Goal: Task Accomplishment & Management: Manage account settings

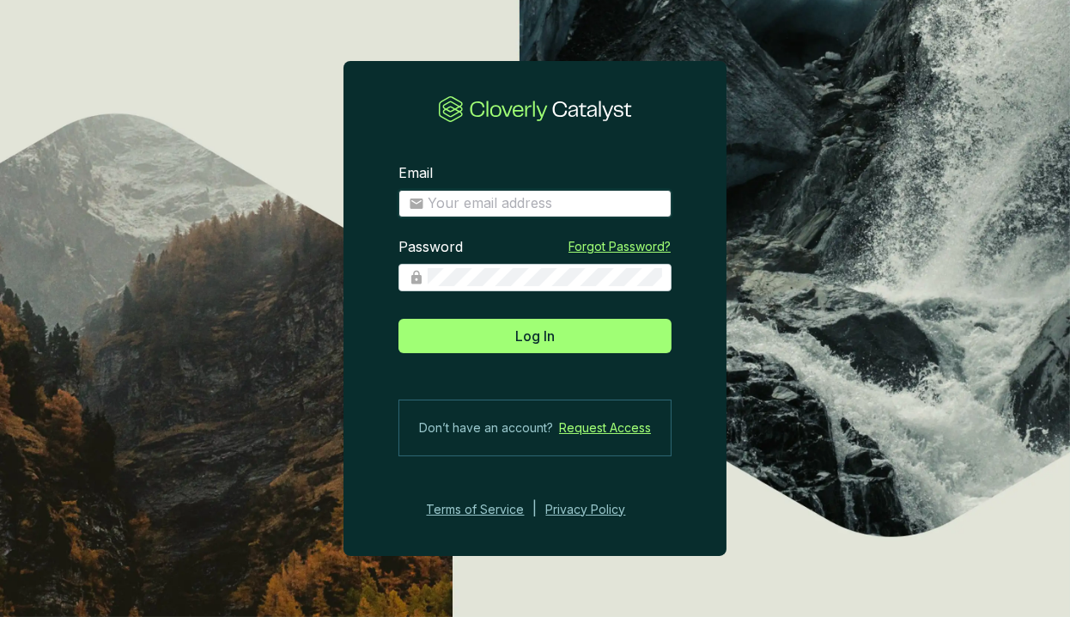
type input "lkelly@climeco.com"
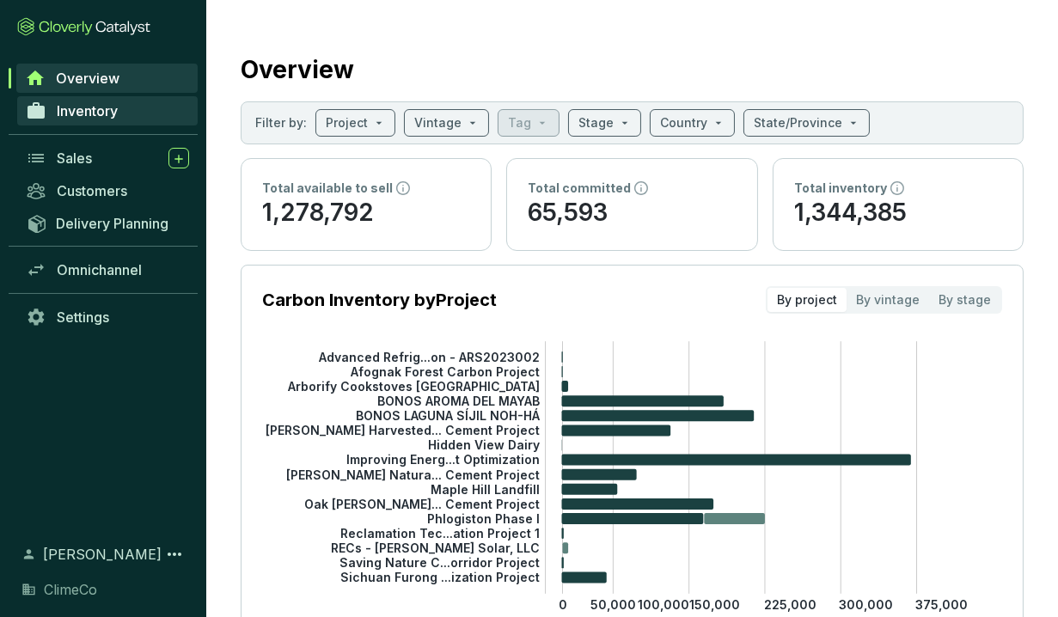
click at [76, 110] on span "Inventory" at bounding box center [87, 110] width 61 height 17
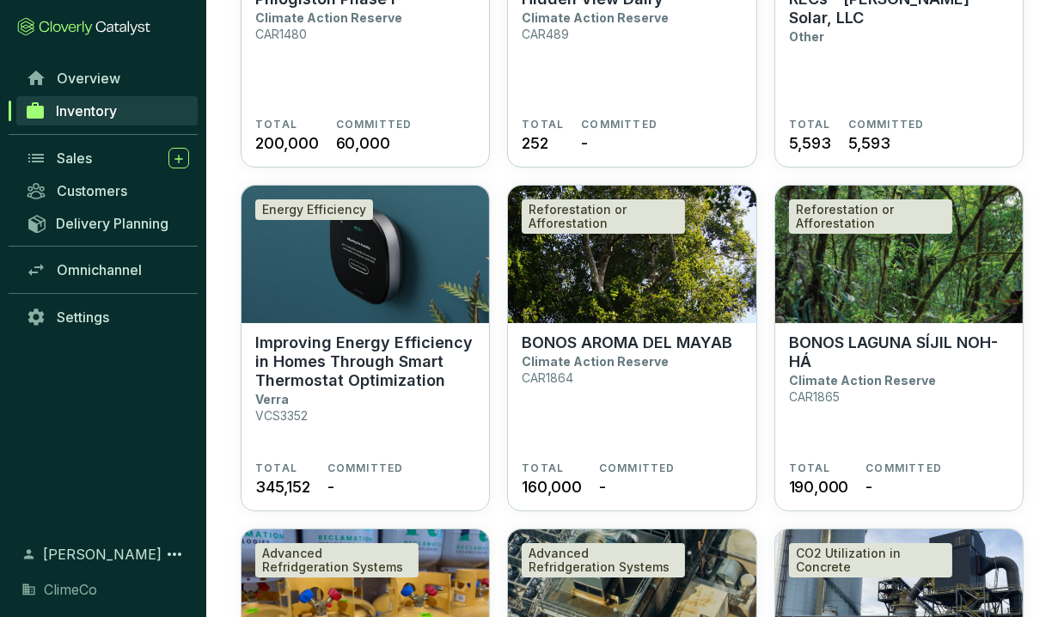
scroll to position [325, 0]
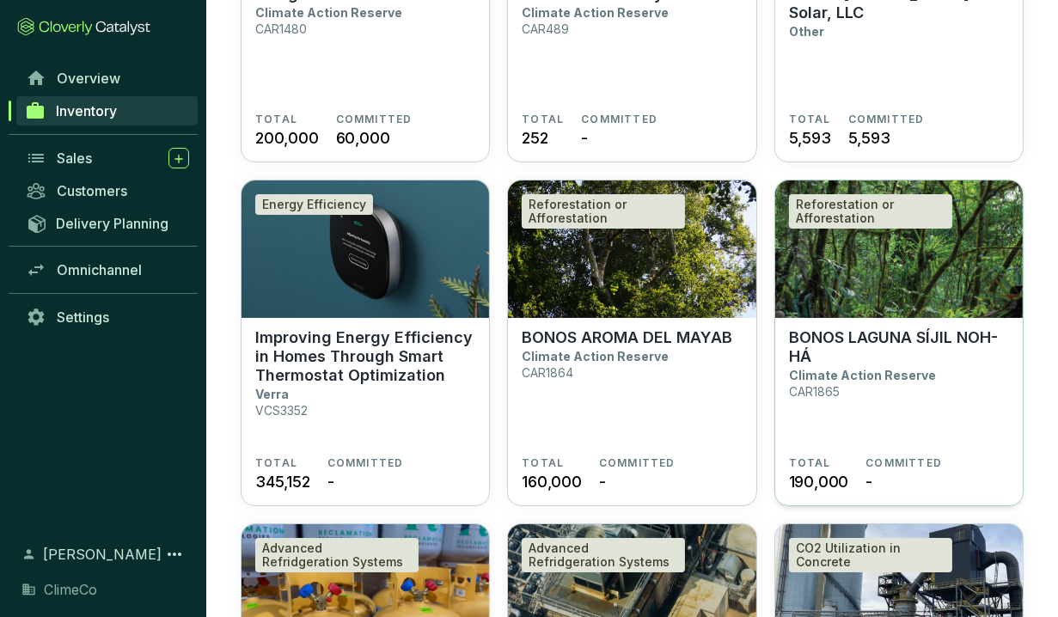
click at [837, 292] on img at bounding box center [898, 248] width 247 height 137
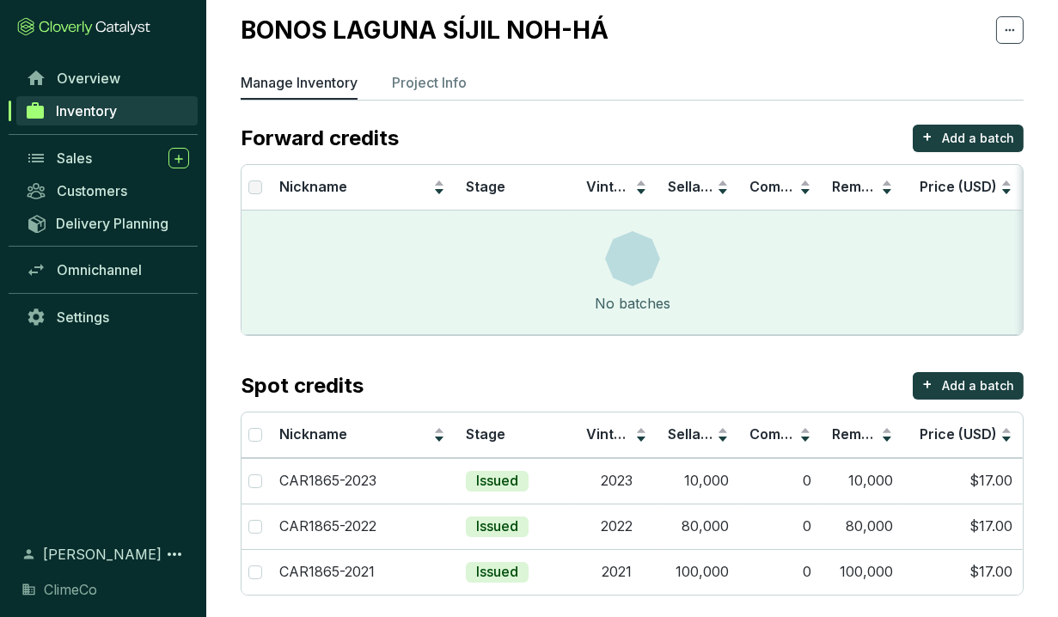
scroll to position [56, 0]
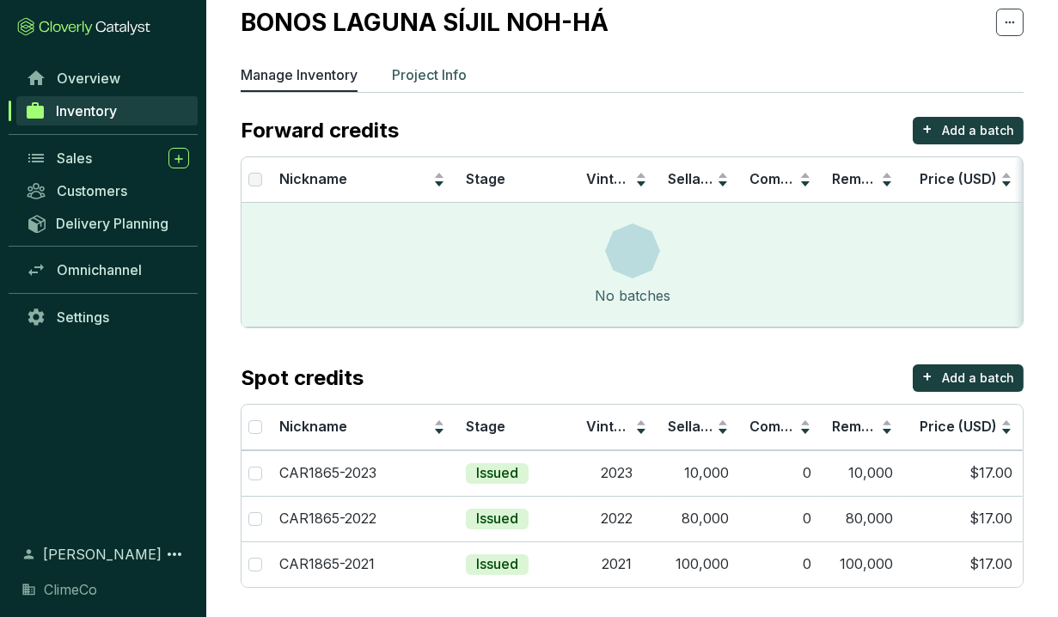
click at [417, 72] on p "Project Info" at bounding box center [429, 74] width 75 height 21
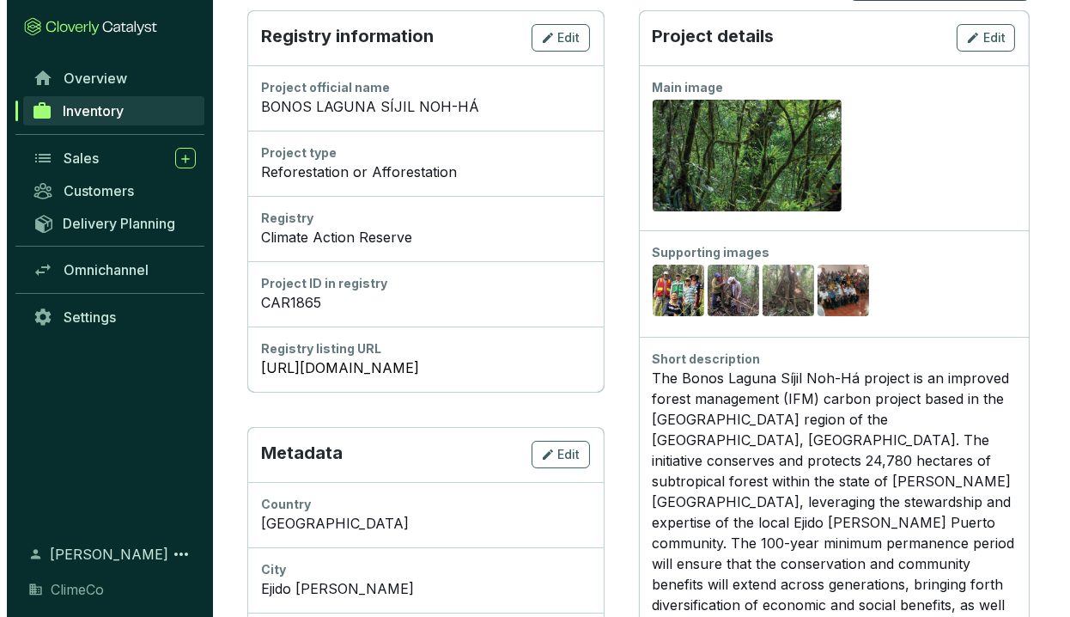
scroll to position [199, 0]
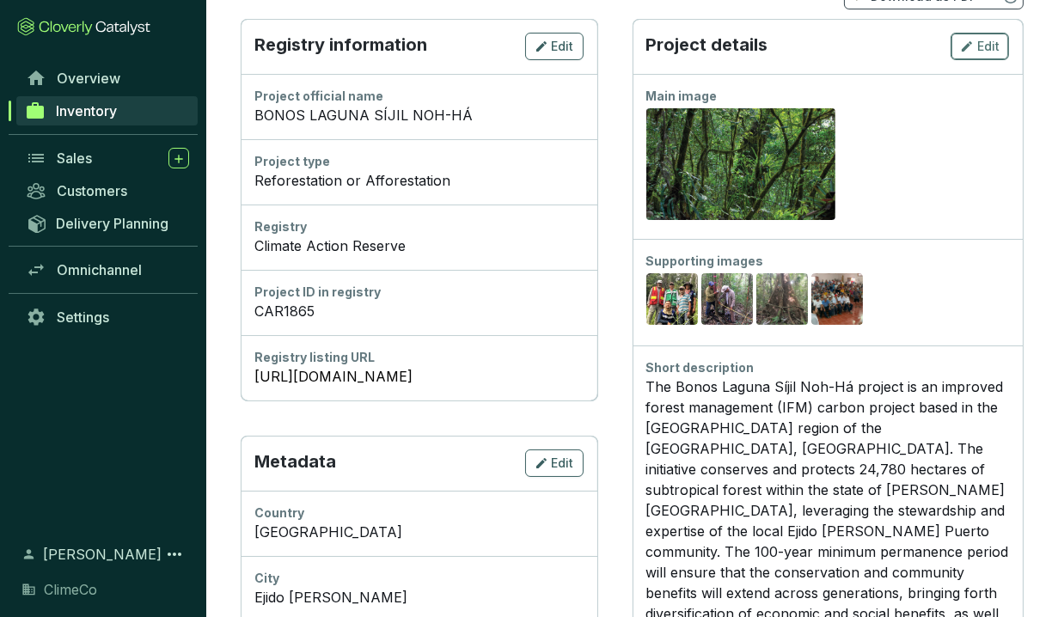
click at [987, 46] on span "Edit" at bounding box center [988, 46] width 22 height 17
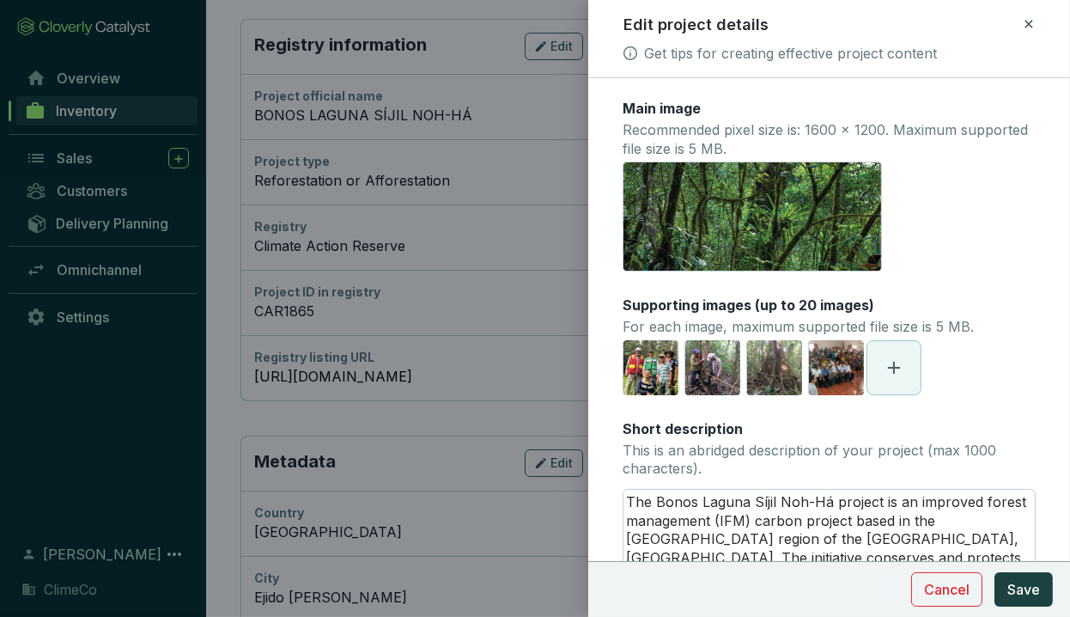
click at [894, 369] on icon at bounding box center [894, 368] width 12 height 12
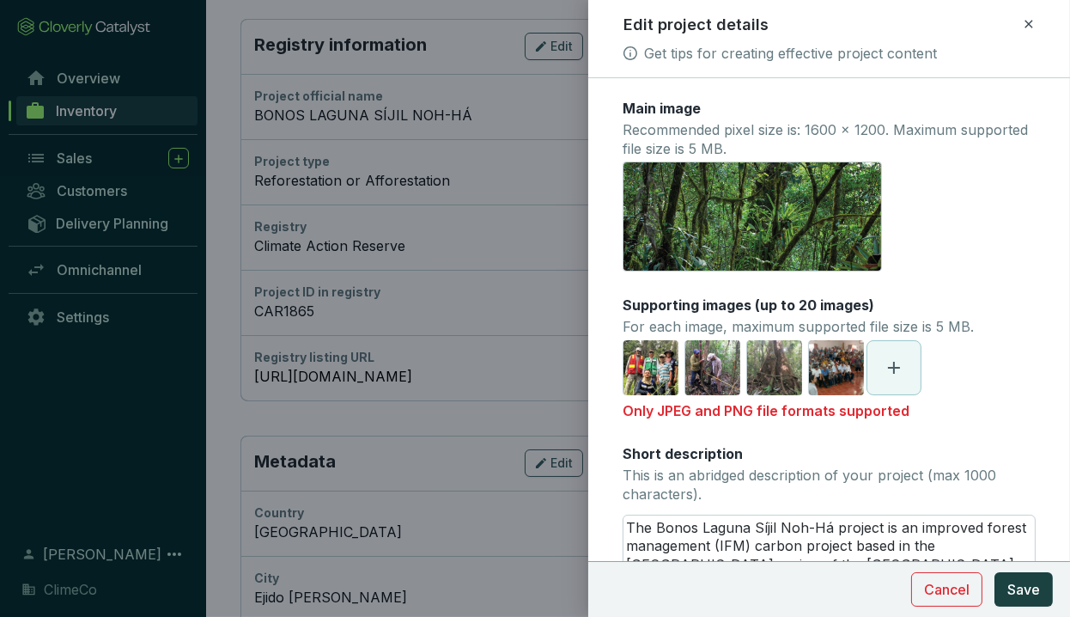
click at [961, 224] on div "[URL][DOMAIN_NAME]" at bounding box center [829, 217] width 413 height 110
